Goal: Obtain resource: Download file/media

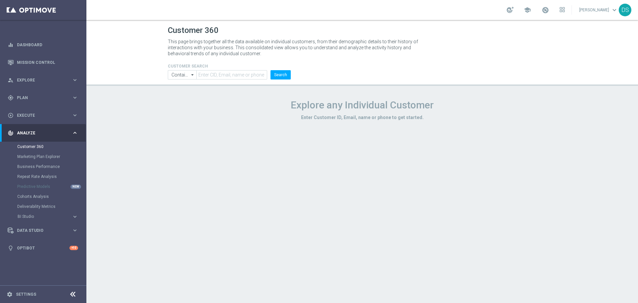
drag, startPoint x: 245, startPoint y: 48, endPoint x: 229, endPoint y: 79, distance: 35.7
click at [245, 48] on p "This page brings together all the data available on individual customers, from …" at bounding box center [296, 48] width 256 height 18
click at [52, 60] on link "Mission Control" at bounding box center [47, 63] width 61 height 18
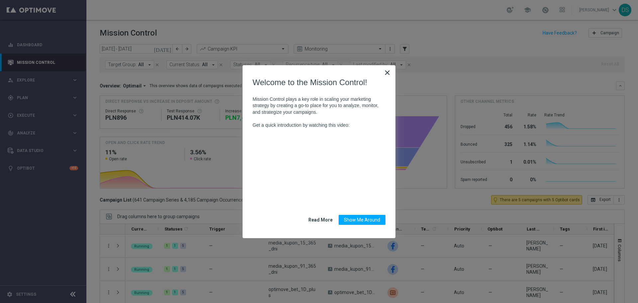
click at [386, 73] on button "×" at bounding box center [387, 72] width 6 height 11
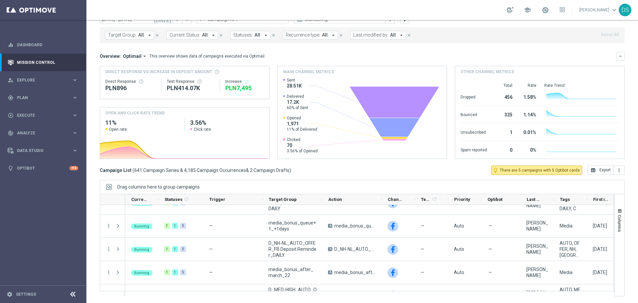
scroll to position [732, 0]
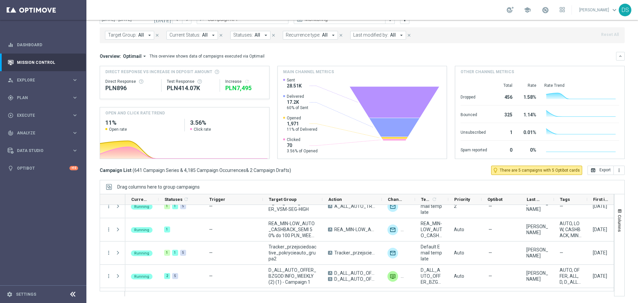
click at [478, 14] on div "school Damian Sękowski keyboard_arrow_down DS" at bounding box center [362, 10] width 552 height 20
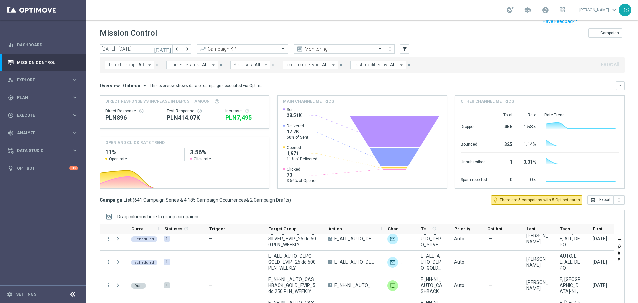
scroll to position [30, 0]
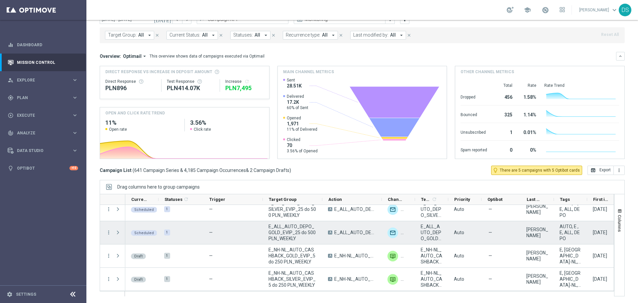
click at [321, 231] on div "E_ALL_AUTO_DEPO_GOLD_EVIP_25 do 500 PLN_WEEKLY" at bounding box center [293, 232] width 60 height 23
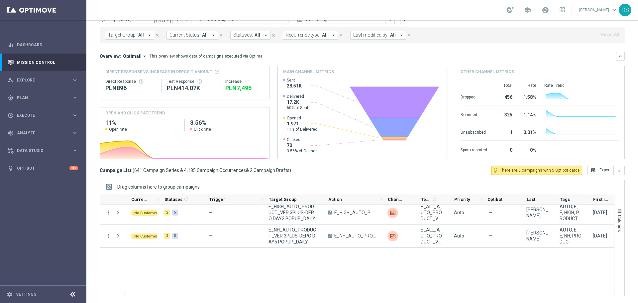
scroll to position [12494, 0]
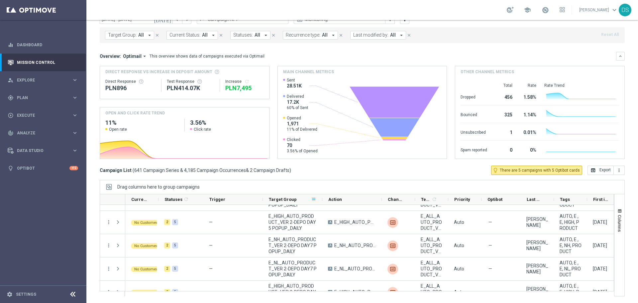
click at [314, 197] on span at bounding box center [313, 199] width 5 height 5
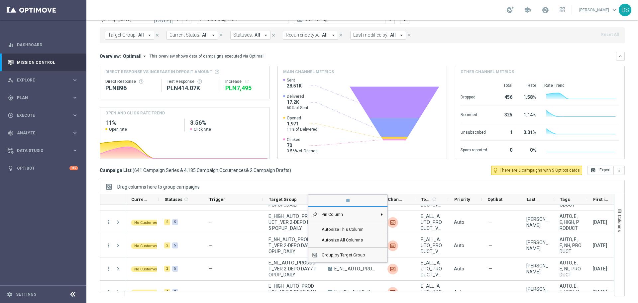
click at [352, 171] on div "Campaign List ( 641 Campaign Series & 4,185 Campaign Occurrences & 2 Campaign D…" at bounding box center [362, 170] width 525 height 9
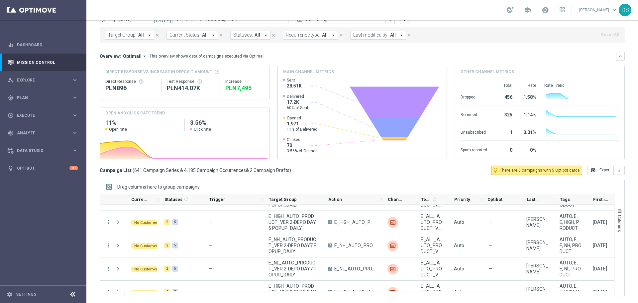
click at [630, 173] on div "today 29 Sep 2025 - 05 Oct 2025 arrow_back arrow_forward Campaign KPI trending_…" at bounding box center [362, 141] width 552 height 253
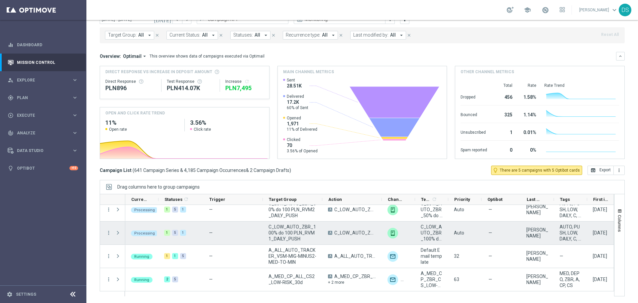
scroll to position [3791, 0]
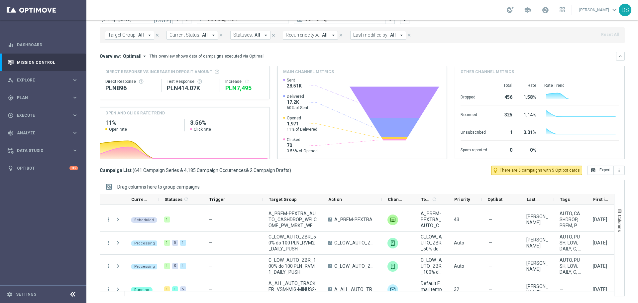
click at [304, 199] on div "Target Group" at bounding box center [290, 199] width 42 height 10
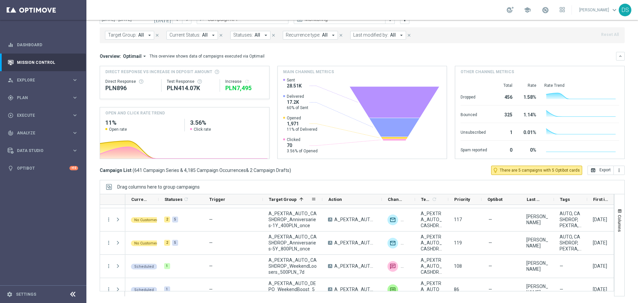
click at [290, 200] on span "Target Group" at bounding box center [283, 199] width 28 height 5
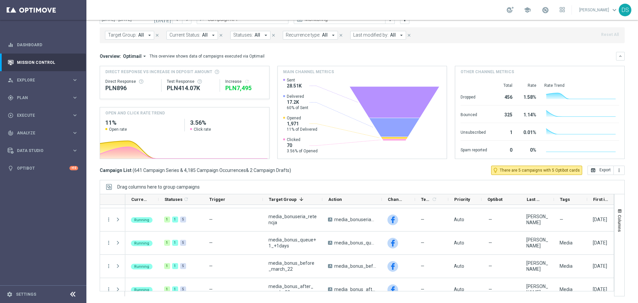
scroll to position [3558, 0]
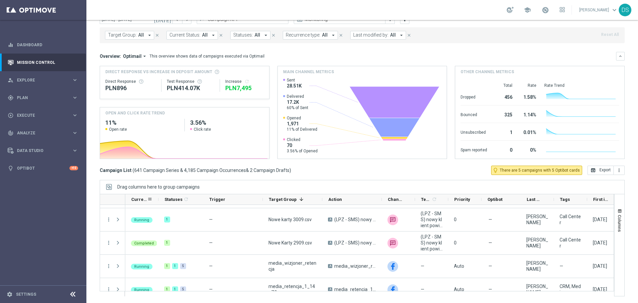
click at [138, 198] on span "Current Status" at bounding box center [139, 199] width 16 height 5
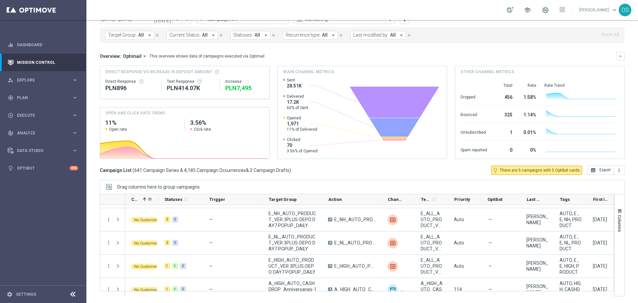
click at [138, 198] on span "Current Status" at bounding box center [135, 199] width 9 height 5
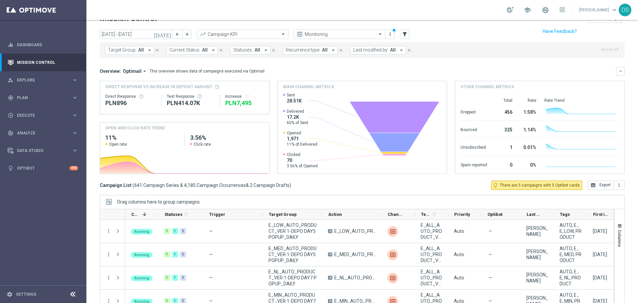
scroll to position [0, 0]
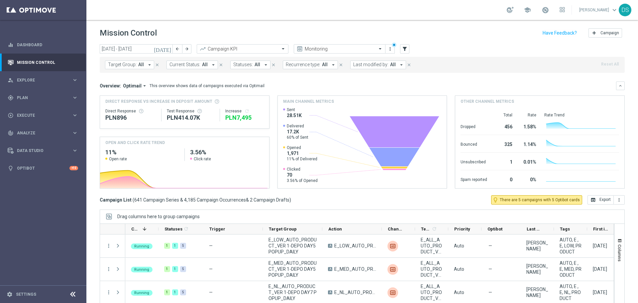
click at [122, 64] on span "Target Group:" at bounding box center [122, 65] width 29 height 6
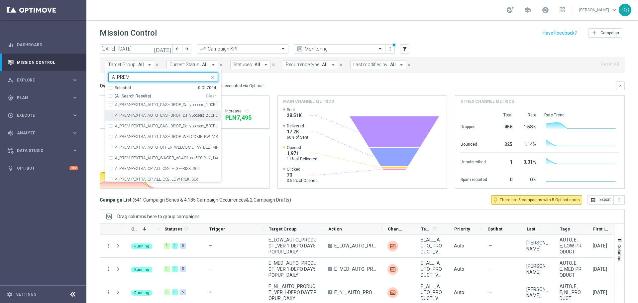
scroll to position [67, 0]
click at [111, 137] on div "A_PREM-PEXTRA_AUTO_CASHDROP_WELCOME_PW_MRKT_WEEKLY" at bounding box center [163, 136] width 110 height 11
type input "A_PREM"
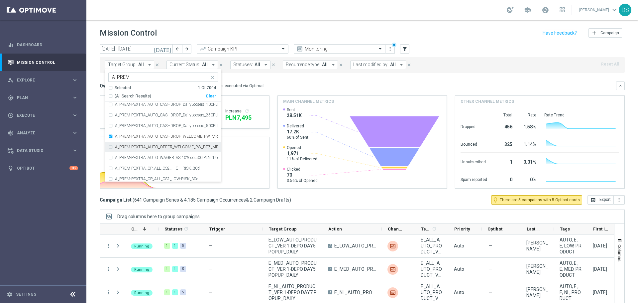
click at [111, 147] on div "A_PREM-PEXTRA_AUTO_OFFER_WELCOME_PW_BEZ_MRKT_WEEKLY" at bounding box center [163, 147] width 110 height 11
click at [270, 78] on mini-dashboard "Overview: Optimail arrow_drop_down This overview shows data of campaigns execut…" at bounding box center [362, 134] width 525 height 122
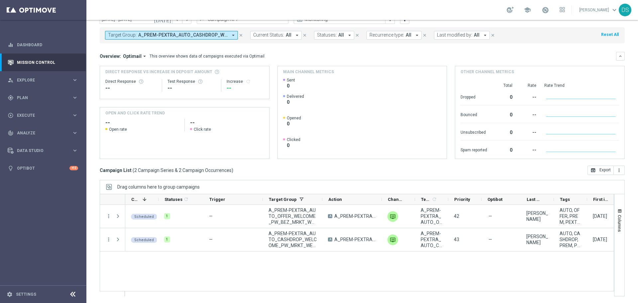
scroll to position [0, 77]
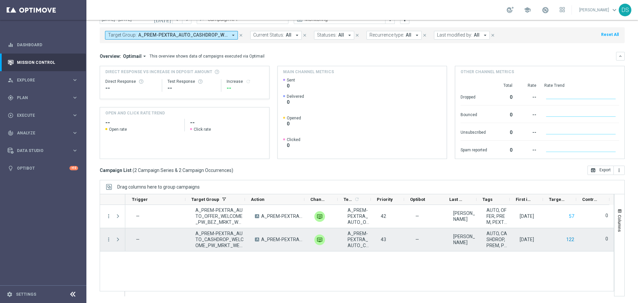
click at [567, 240] on button "122" at bounding box center [570, 239] width 9 height 8
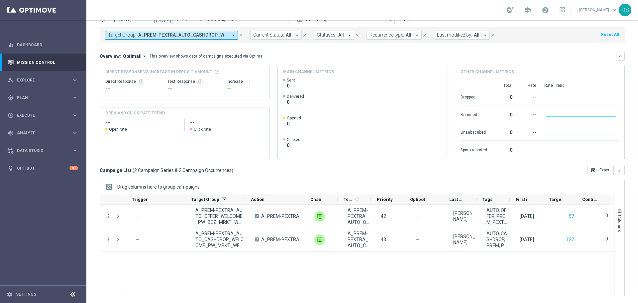
click at [609, 8] on link "Damian Sękowski keyboard_arrow_down" at bounding box center [599, 10] width 40 height 10
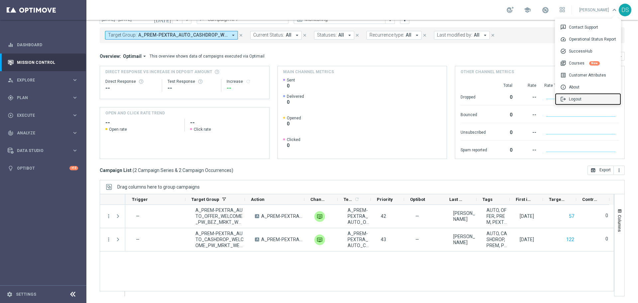
click at [585, 98] on div "logout Logout" at bounding box center [588, 99] width 66 height 12
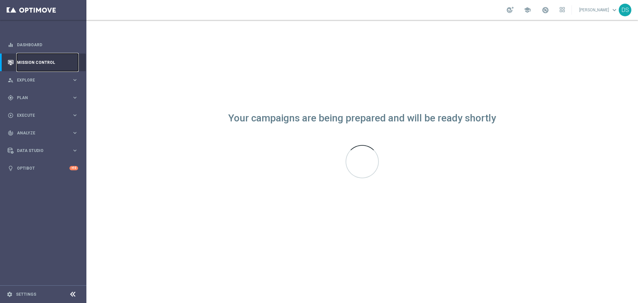
click at [57, 60] on link "Mission Control" at bounding box center [47, 63] width 61 height 18
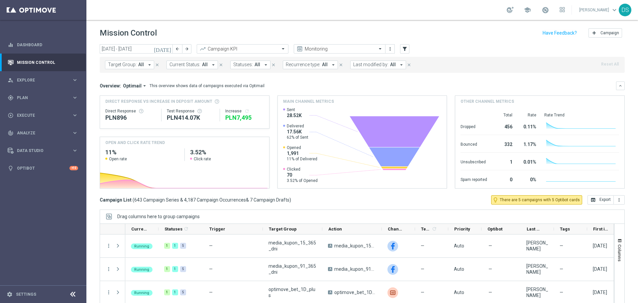
drag, startPoint x: 27, startPoint y: 223, endPoint x: 95, endPoint y: 164, distance: 90.1
click at [27, 223] on nav "equalizer Dashboard Mission Control" at bounding box center [43, 168] width 86 height 265
click at [142, 63] on span "All" at bounding box center [141, 65] width 6 height 6
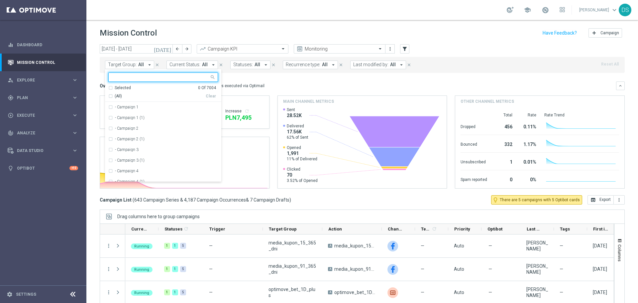
click at [135, 75] on input "text" at bounding box center [160, 77] width 97 height 6
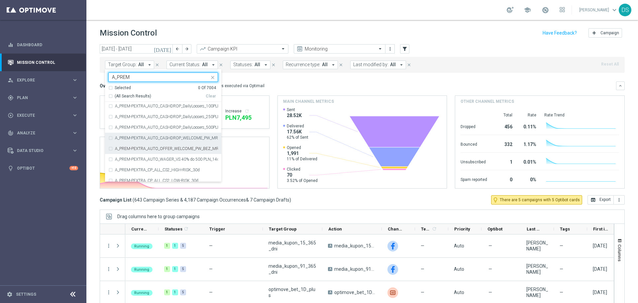
scroll to position [67, 0]
click at [111, 135] on div "A_PREM-PEXTRA_AUTO_CASHDROP_WELCOME_PW_MRKT_WEEKLY" at bounding box center [163, 136] width 110 height 11
type input "A_PREM"
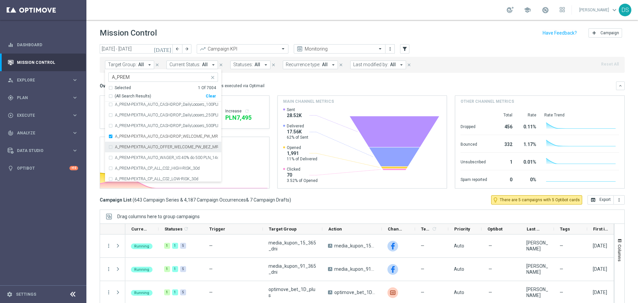
click at [110, 144] on div "A_PREM-PEXTRA_AUTO_OFFER_WELCOME_PW_BEZ_MRKT_WEEKLY" at bounding box center [163, 147] width 110 height 11
click at [288, 27] on div "Mission Control add Campaign" at bounding box center [362, 33] width 525 height 13
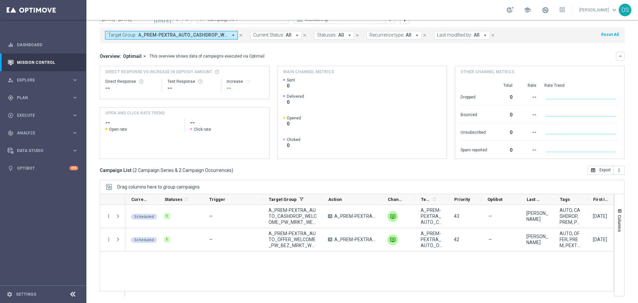
scroll to position [0, 77]
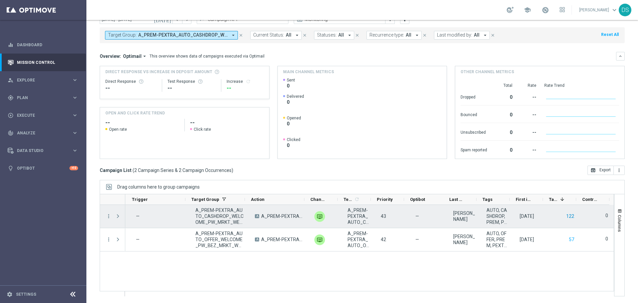
click at [567, 216] on button "122" at bounding box center [570, 216] width 9 height 8
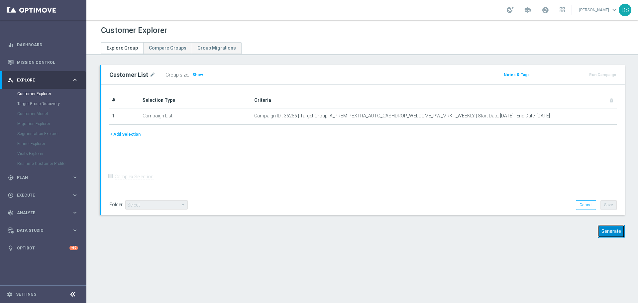
click at [606, 233] on button "Generate" at bounding box center [611, 231] width 27 height 13
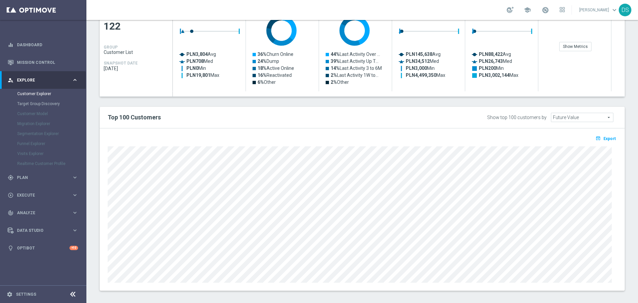
scroll to position [324, 0]
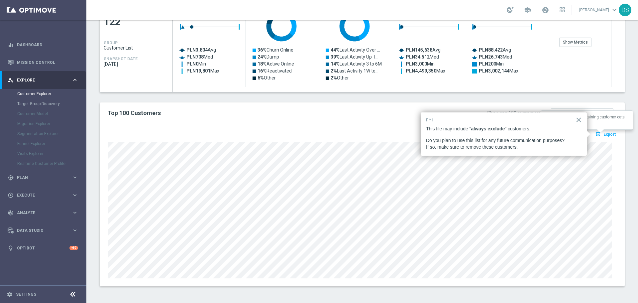
click at [609, 133] on span "Export" at bounding box center [610, 134] width 12 height 5
